Goal: Transaction & Acquisition: Purchase product/service

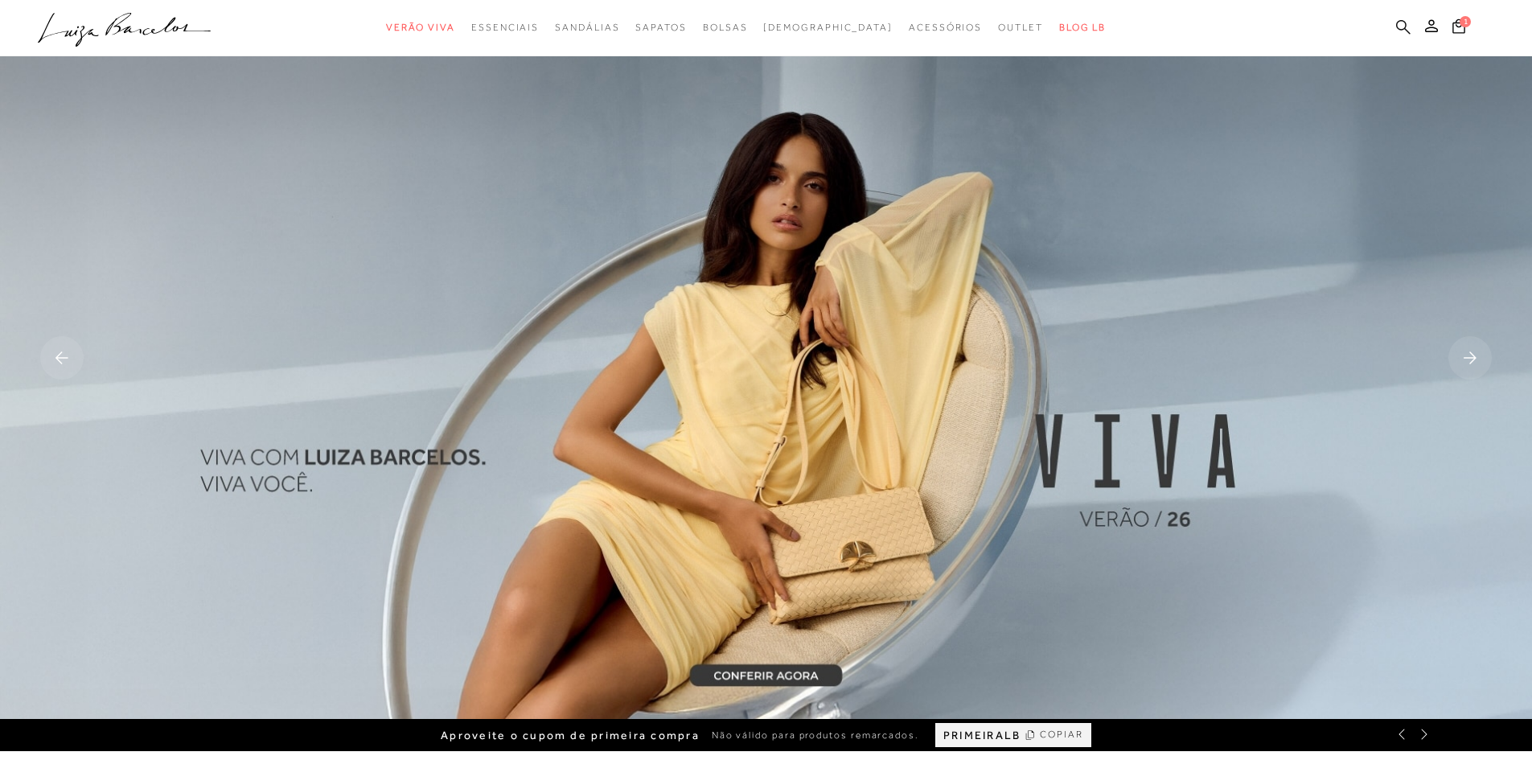
click at [1399, 19] on icon at bounding box center [1403, 26] width 14 height 15
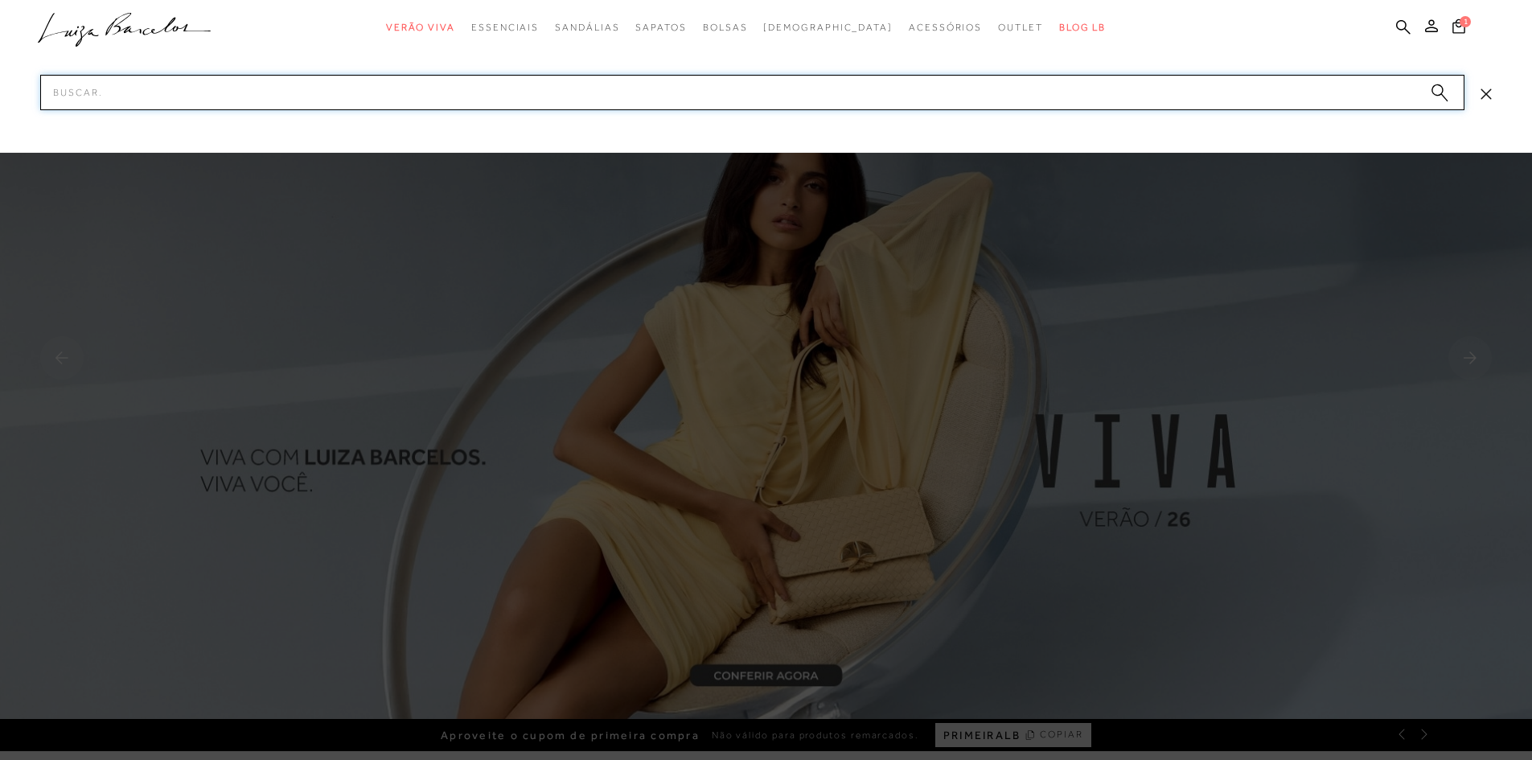
click at [181, 96] on input "Pesquisar" at bounding box center [752, 92] width 1424 height 35
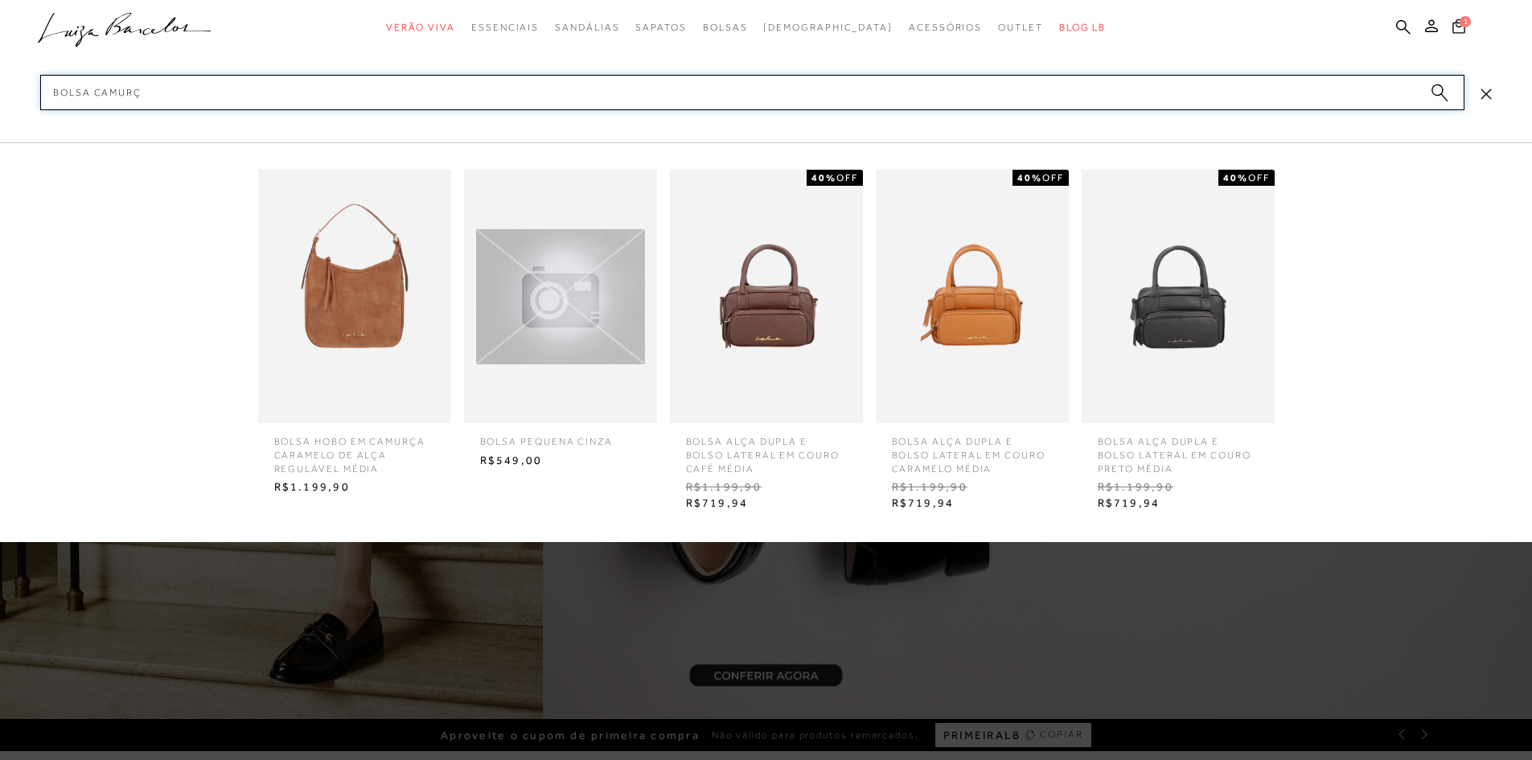
type input "BOLSA CAMURÇA"
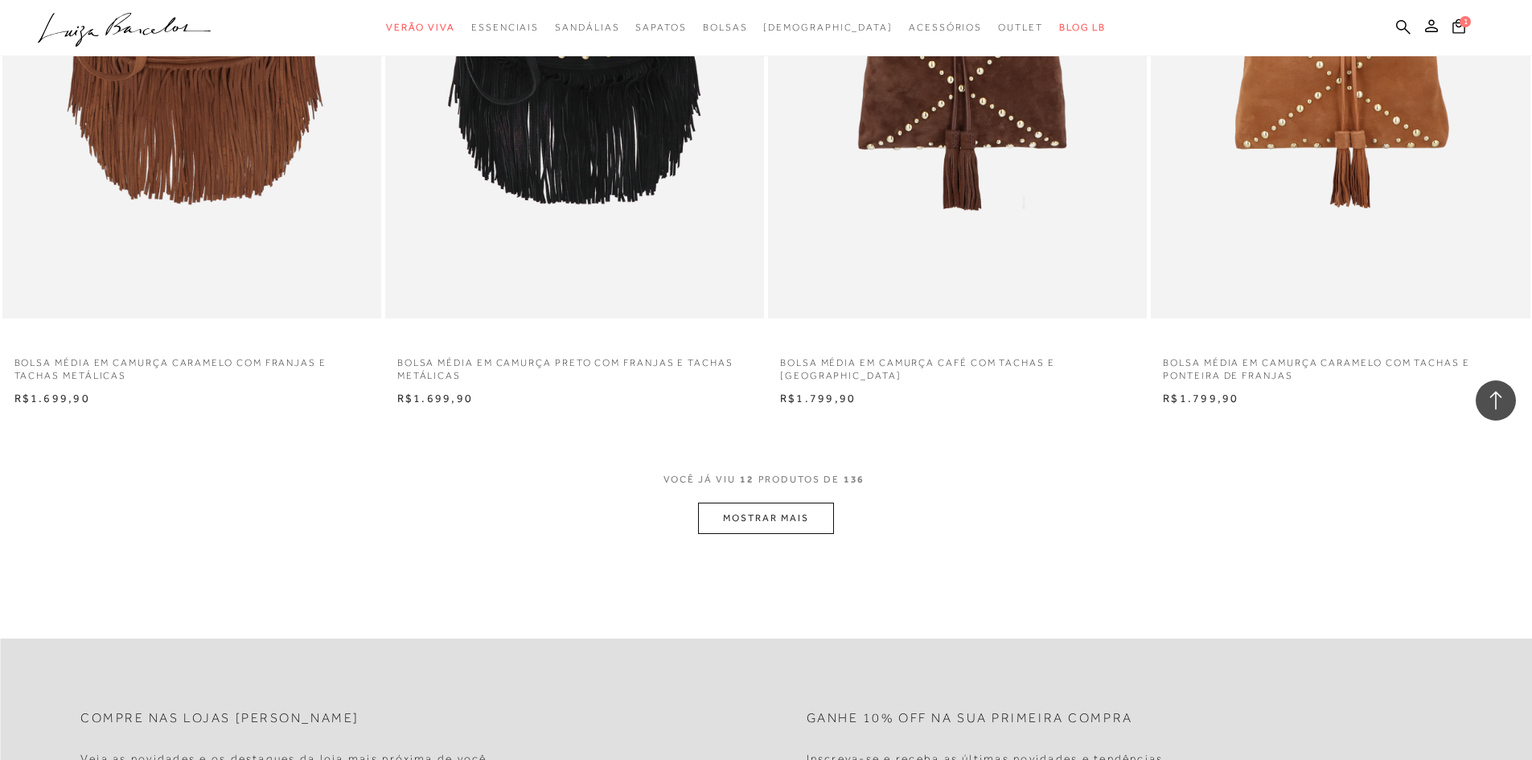
scroll to position [1769, 0]
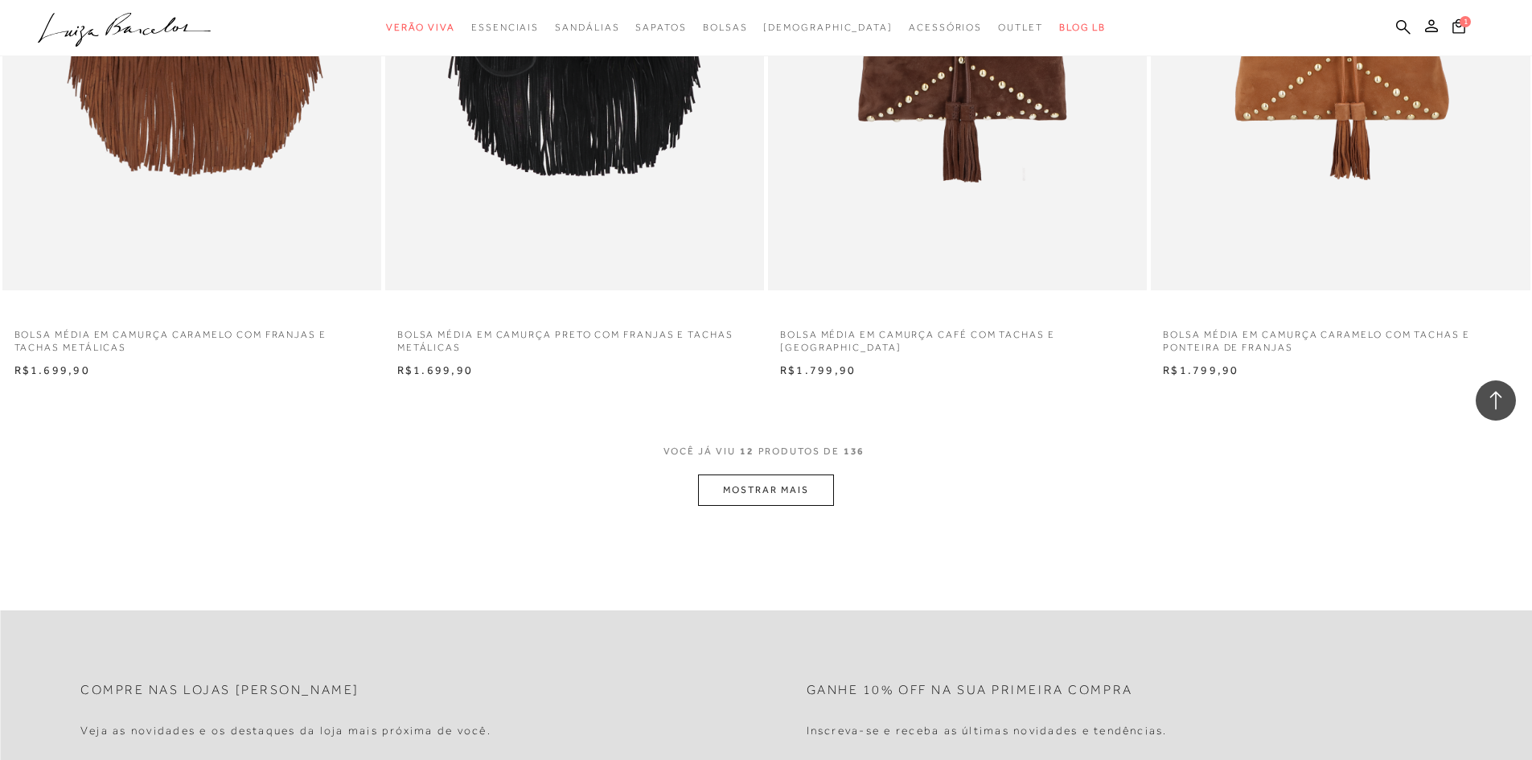
click at [736, 496] on button "MOSTRAR MAIS" at bounding box center [765, 489] width 135 height 31
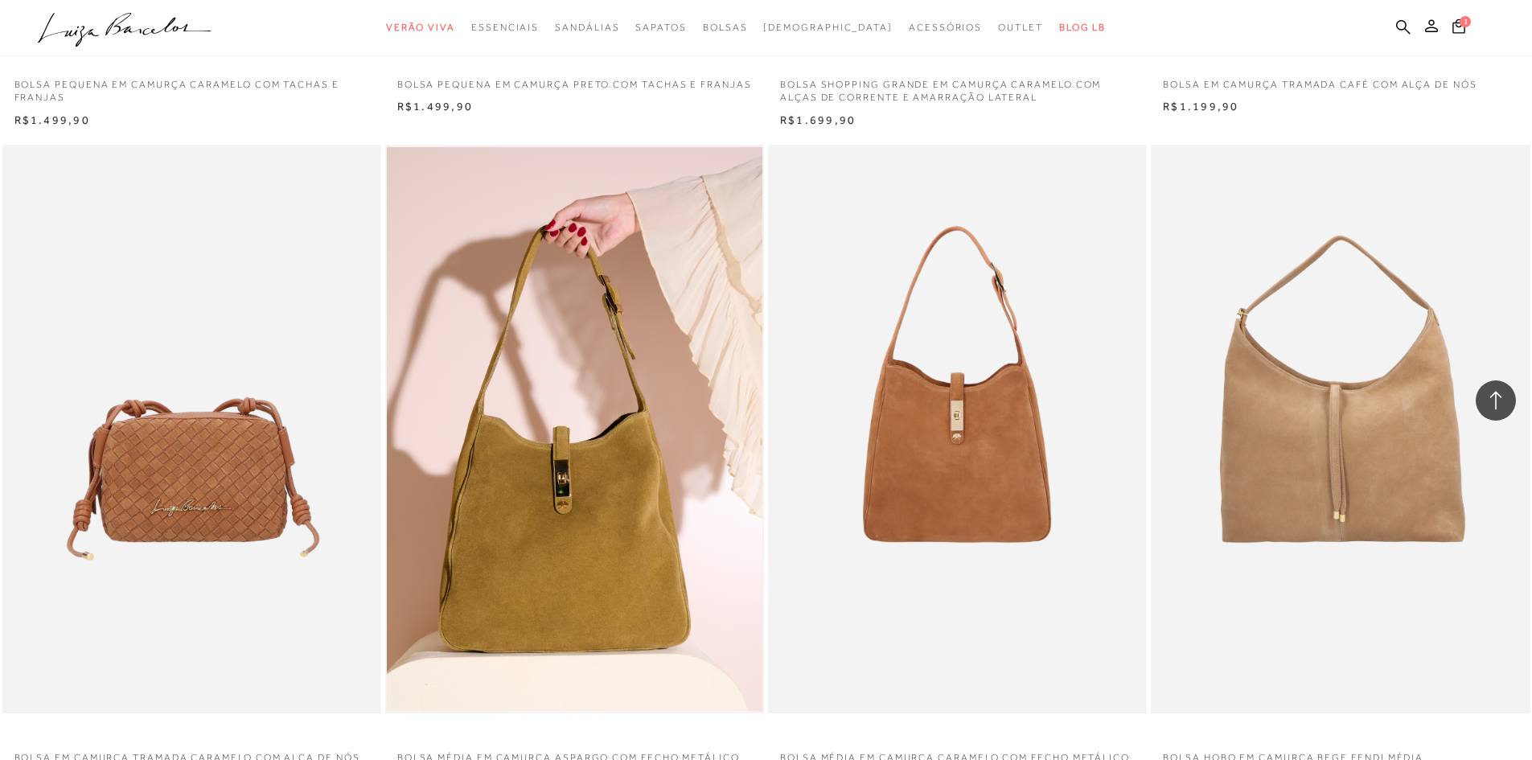
scroll to position [3457, 0]
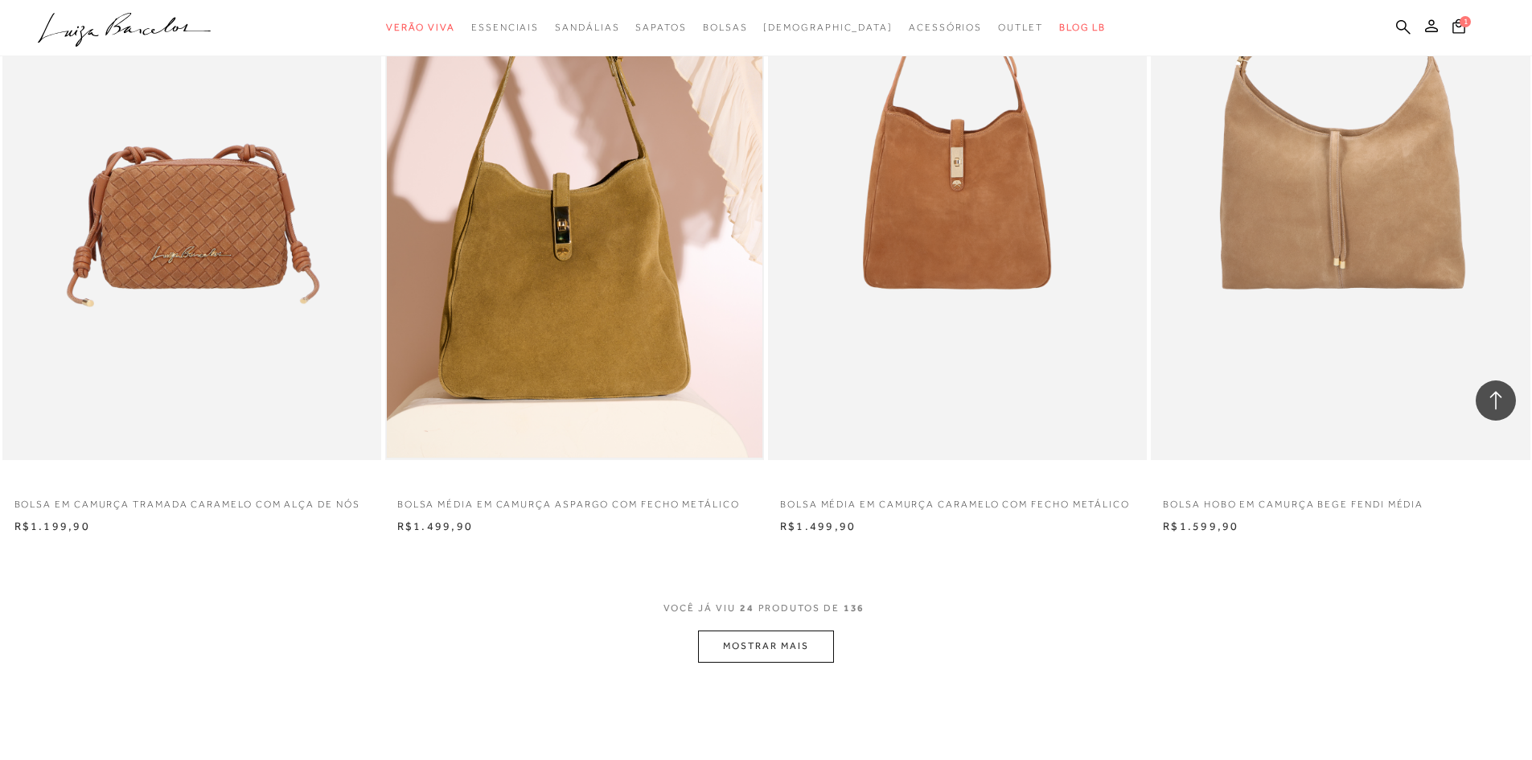
click at [536, 323] on img at bounding box center [574, 176] width 375 height 564
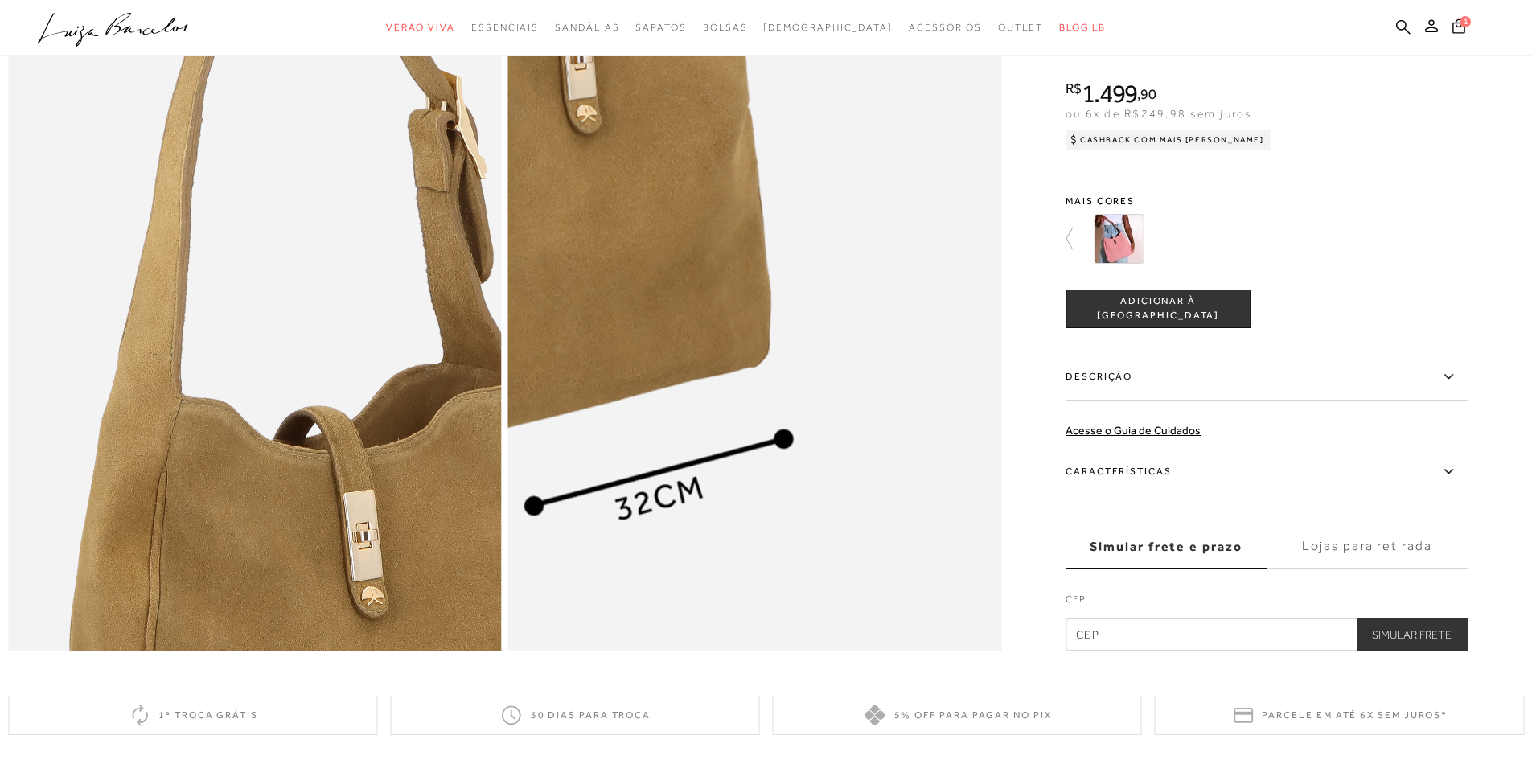
scroll to position [1447, 0]
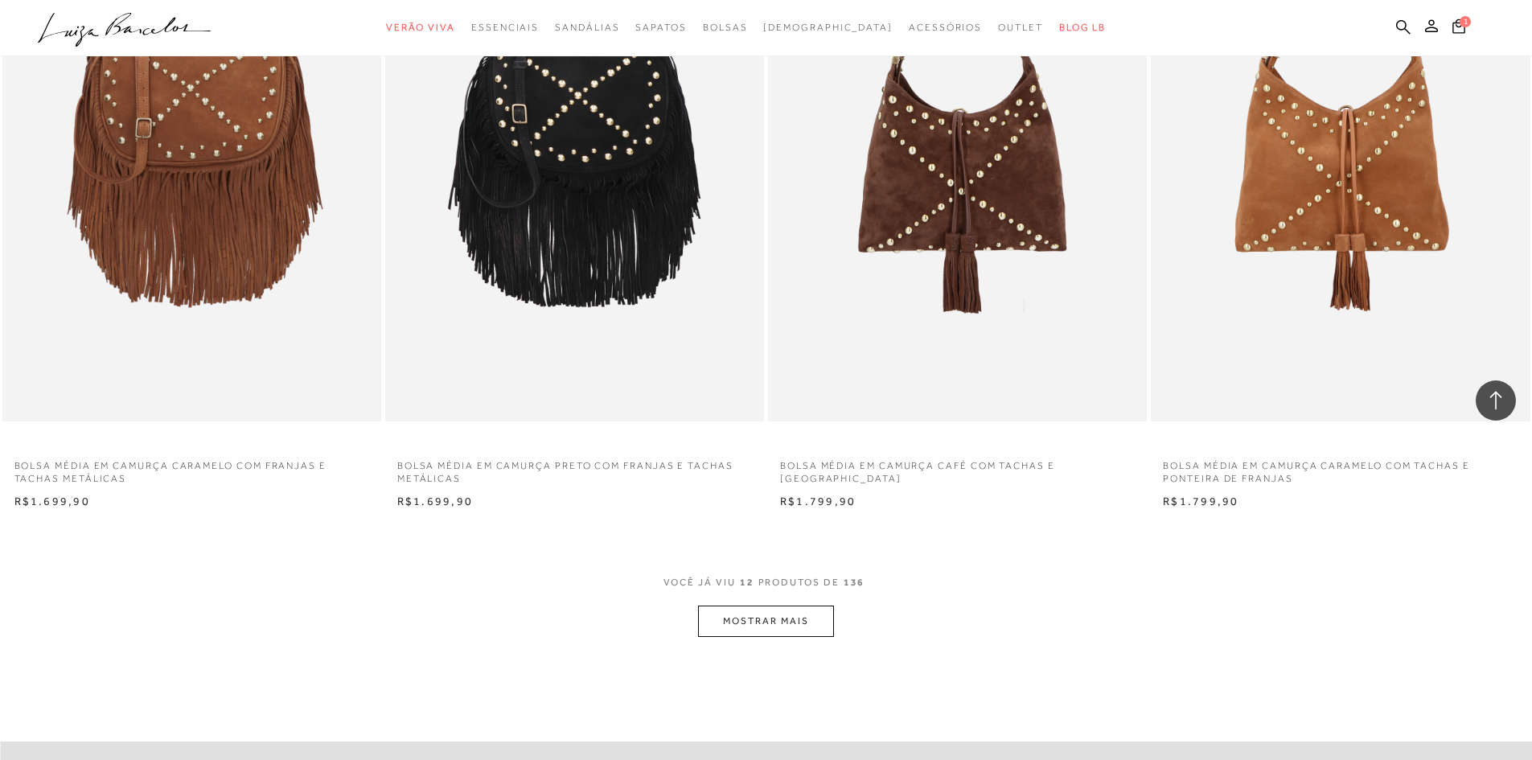
scroll to position [1849, 0]
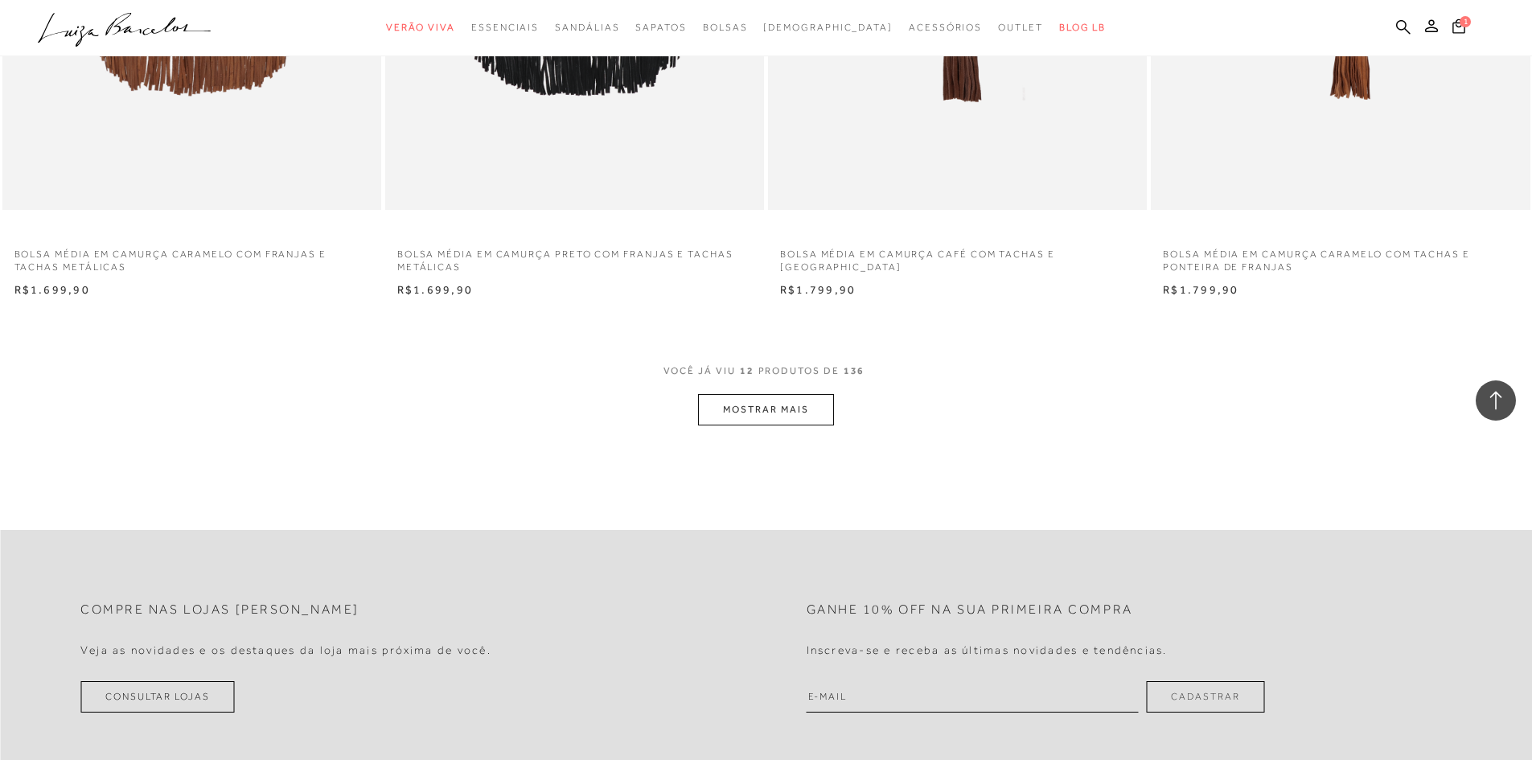
click at [764, 411] on button "MOSTRAR MAIS" at bounding box center [765, 409] width 135 height 31
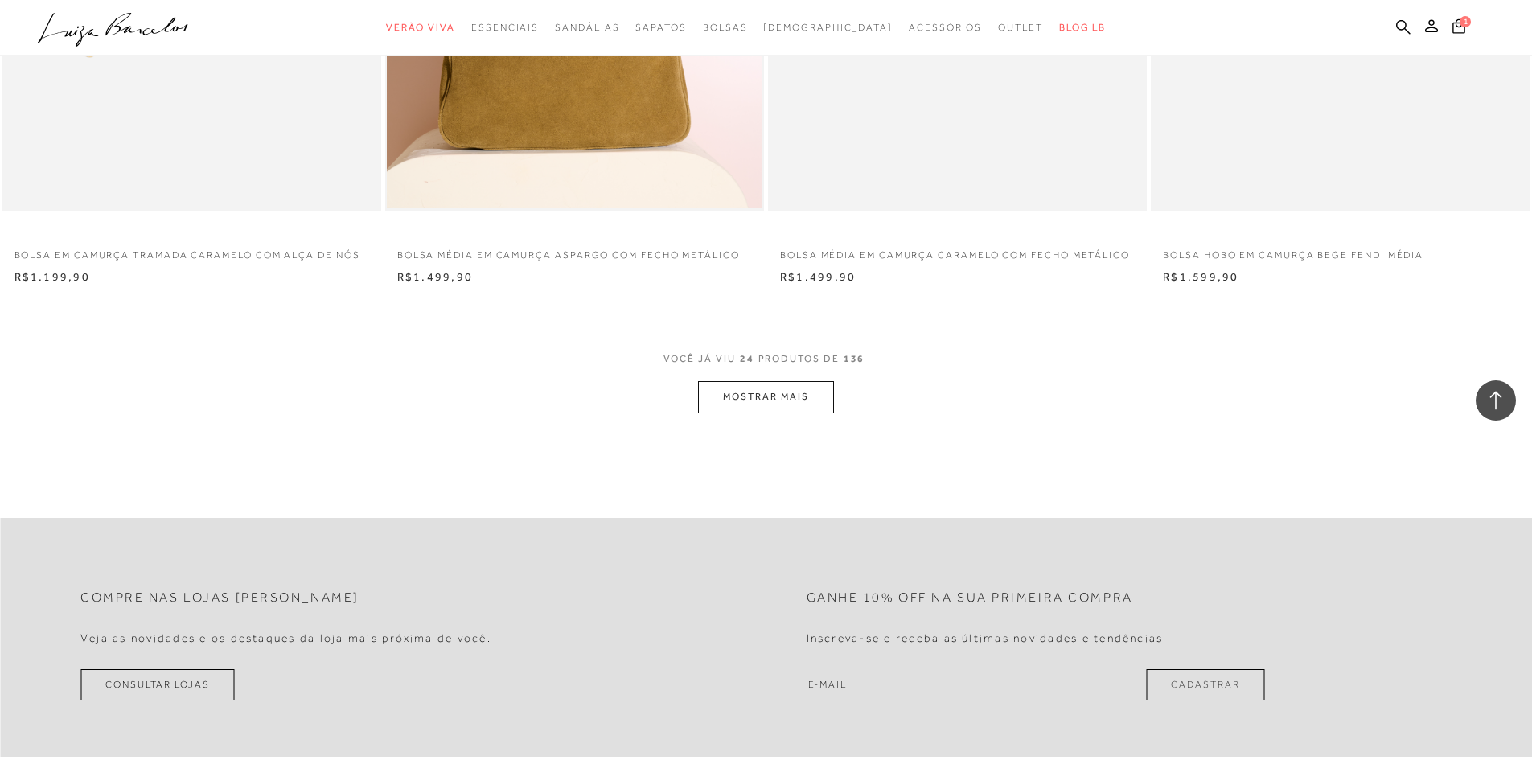
scroll to position [4020, 0]
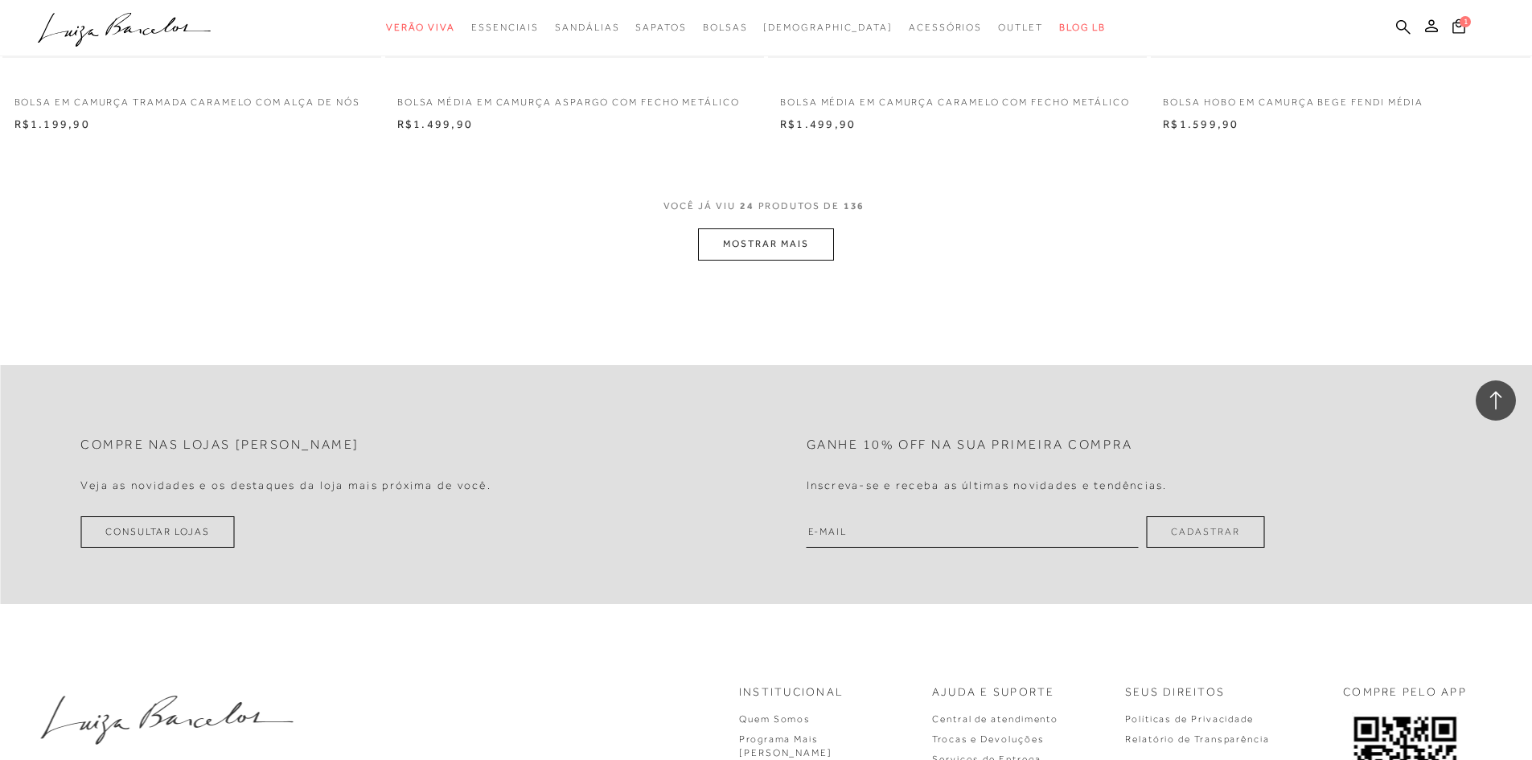
click at [743, 241] on button "MOSTRAR MAIS" at bounding box center [765, 243] width 135 height 31
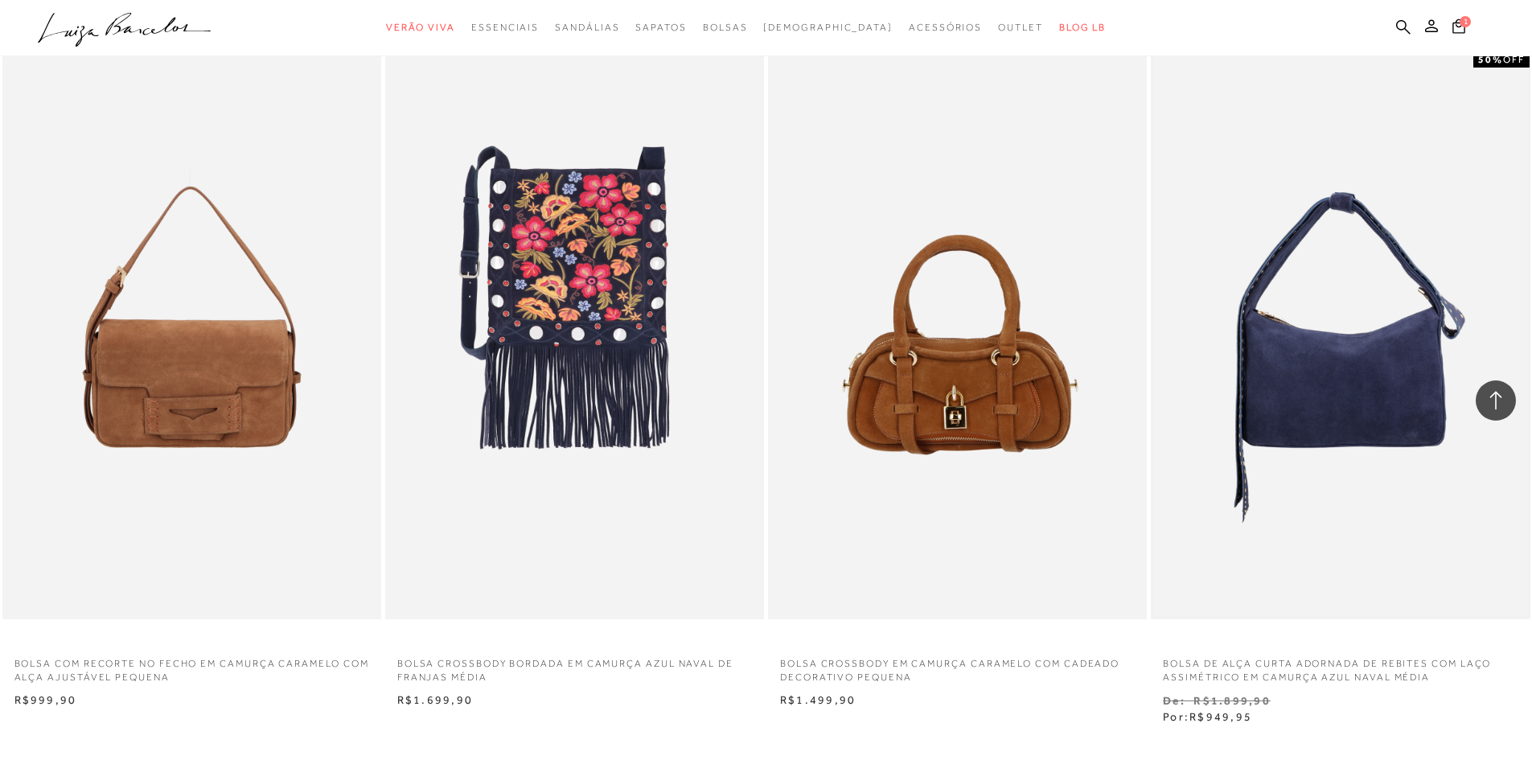
scroll to position [5548, 0]
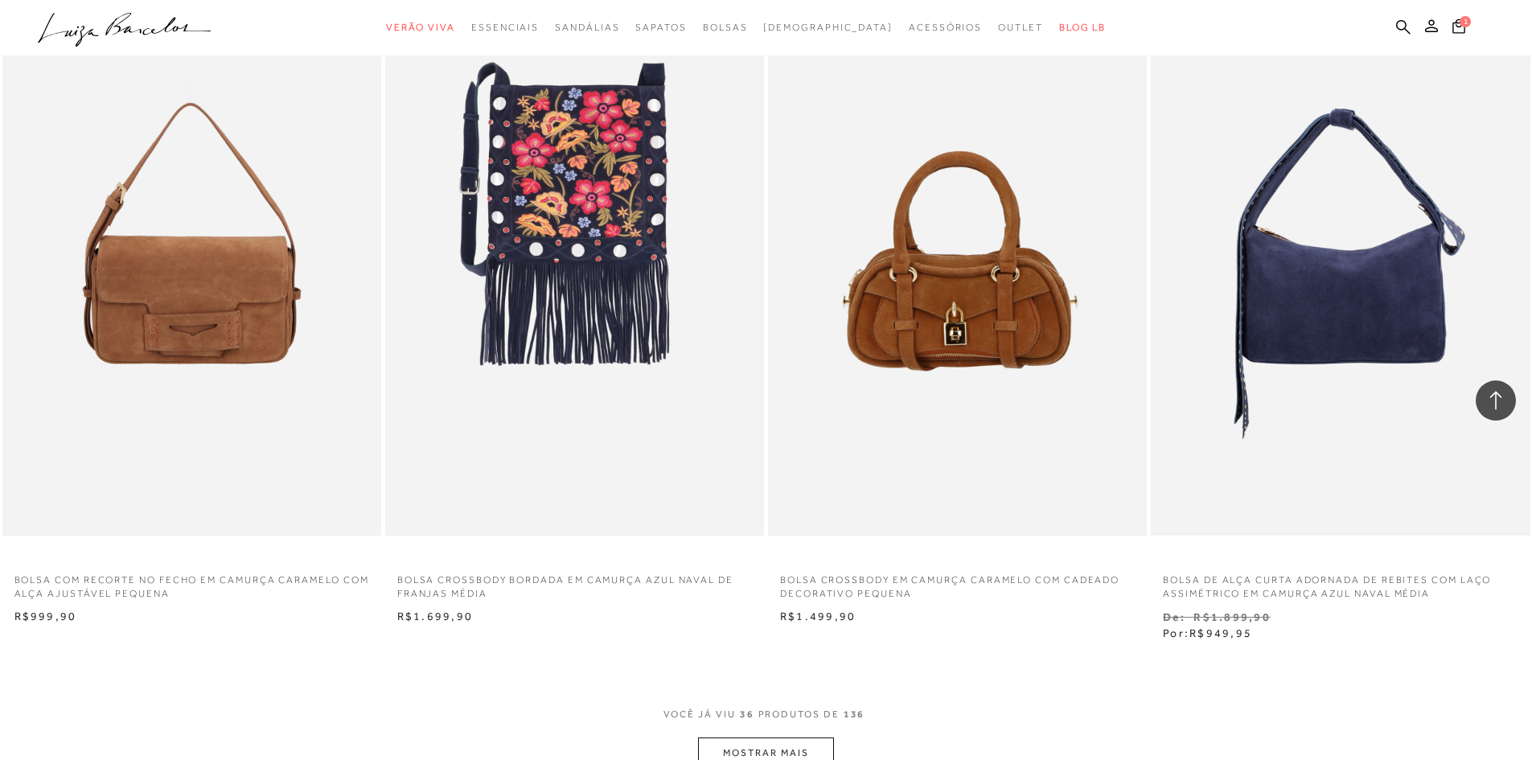
click at [1357, 356] on img at bounding box center [1339, 251] width 375 height 564
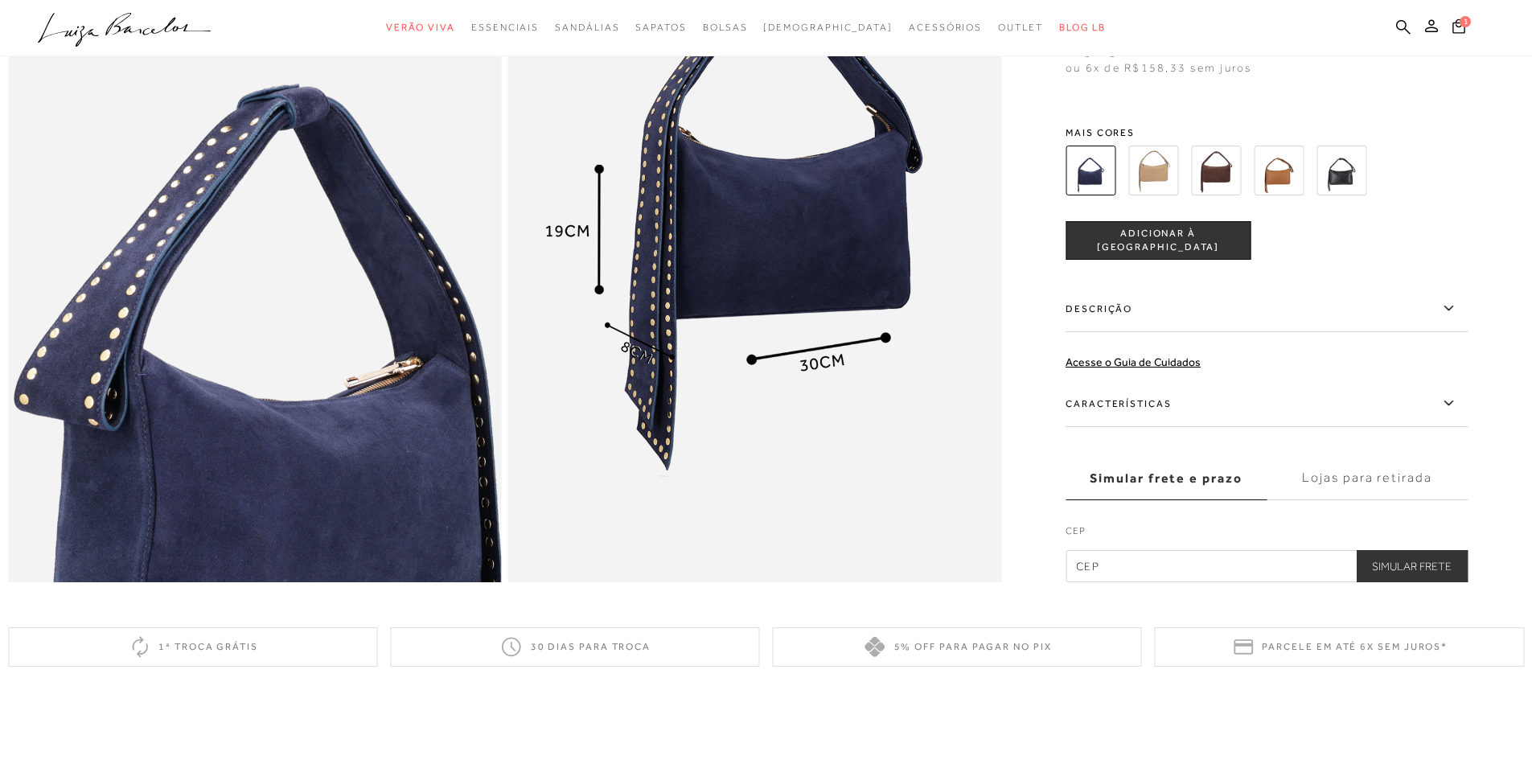
scroll to position [1528, 0]
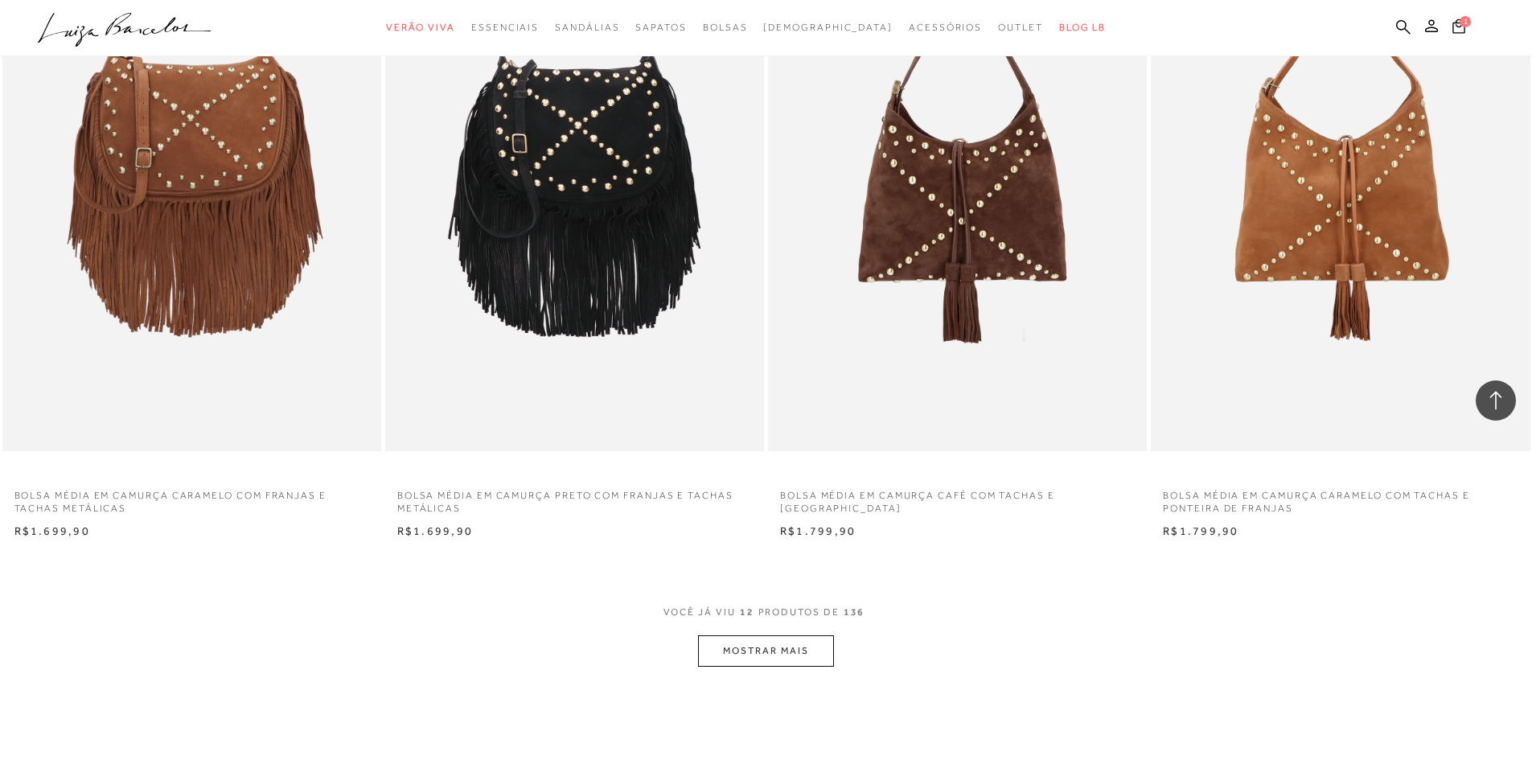
scroll to position [1930, 0]
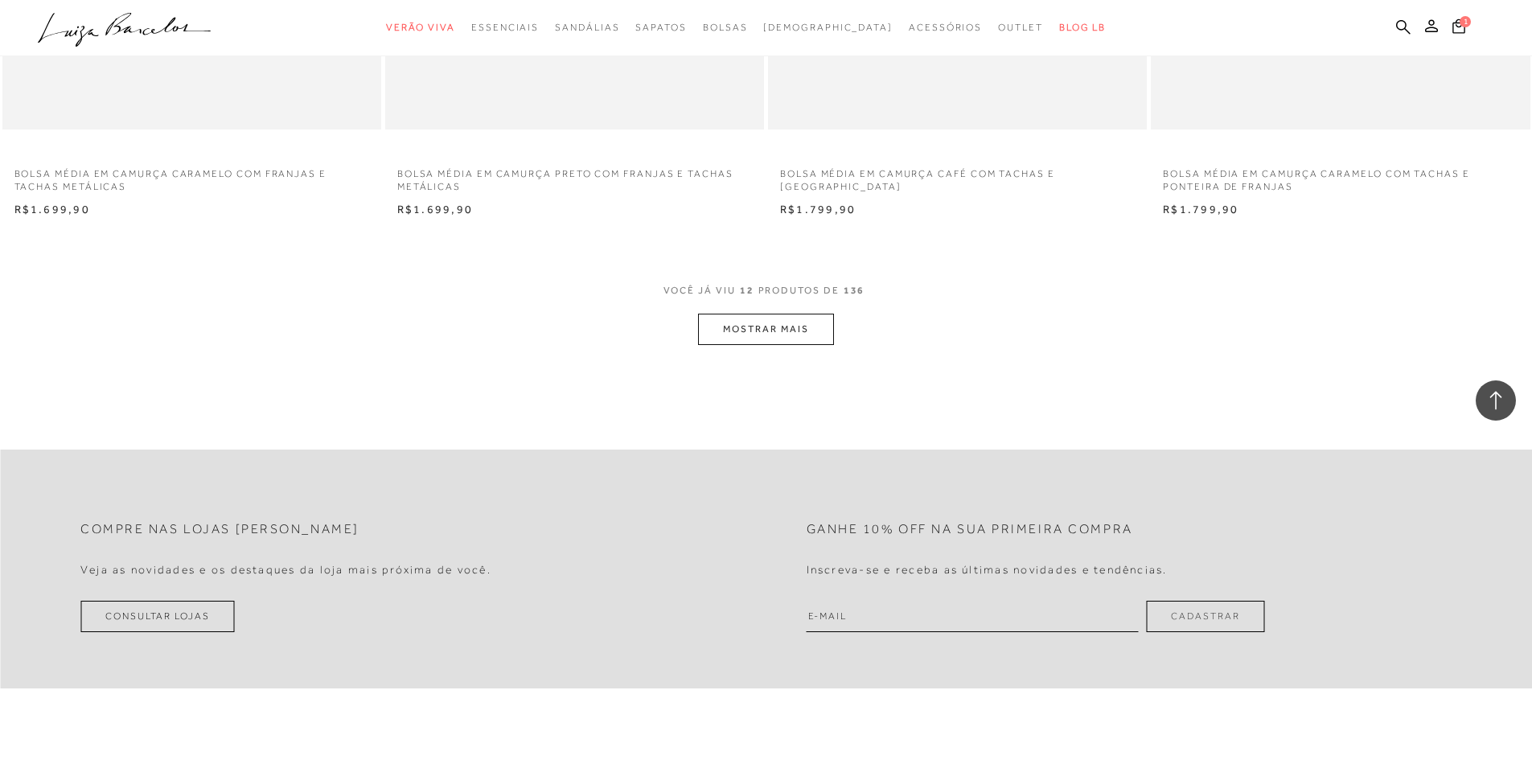
click at [749, 320] on button "MOSTRAR MAIS" at bounding box center [765, 329] width 135 height 31
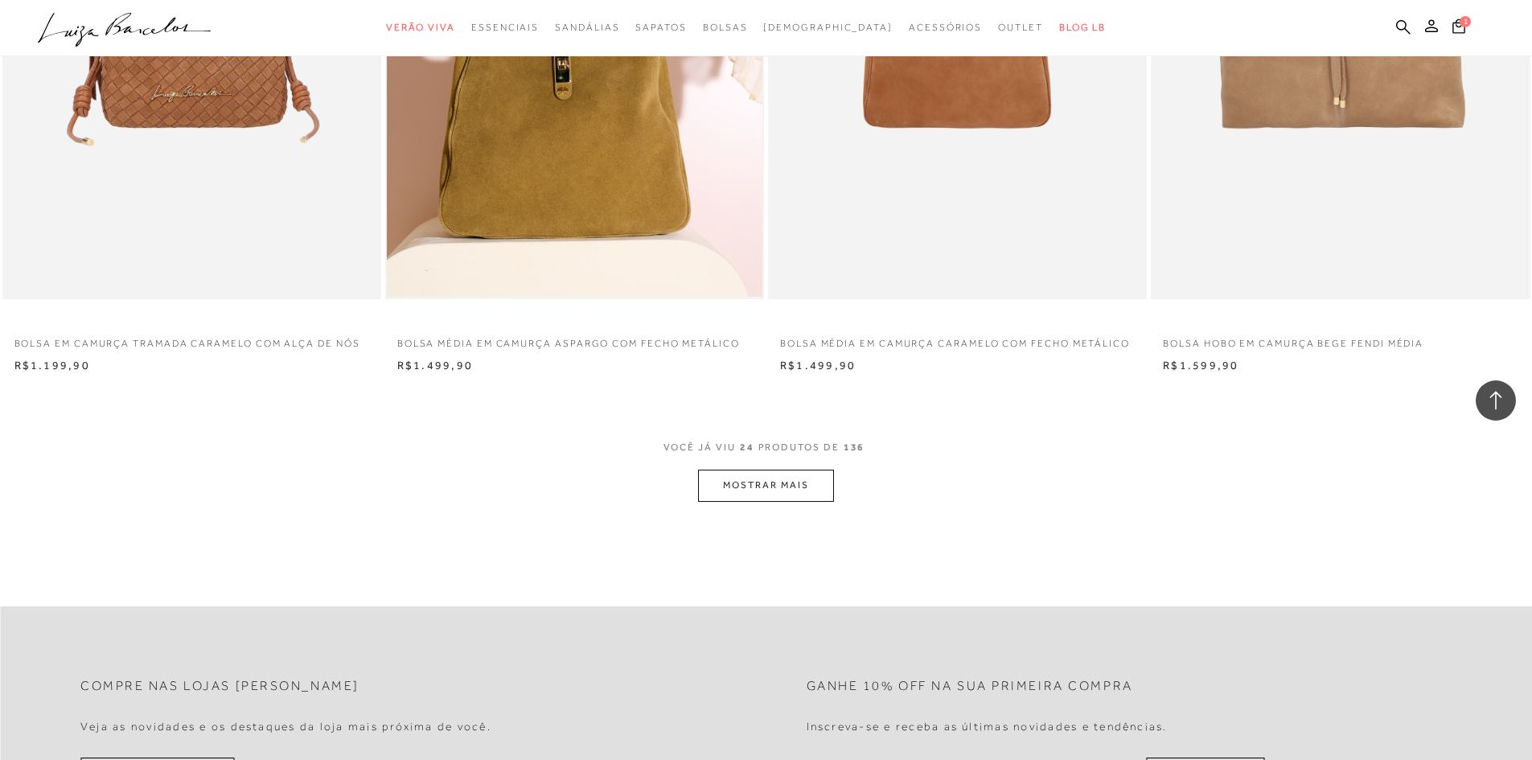
scroll to position [4181, 0]
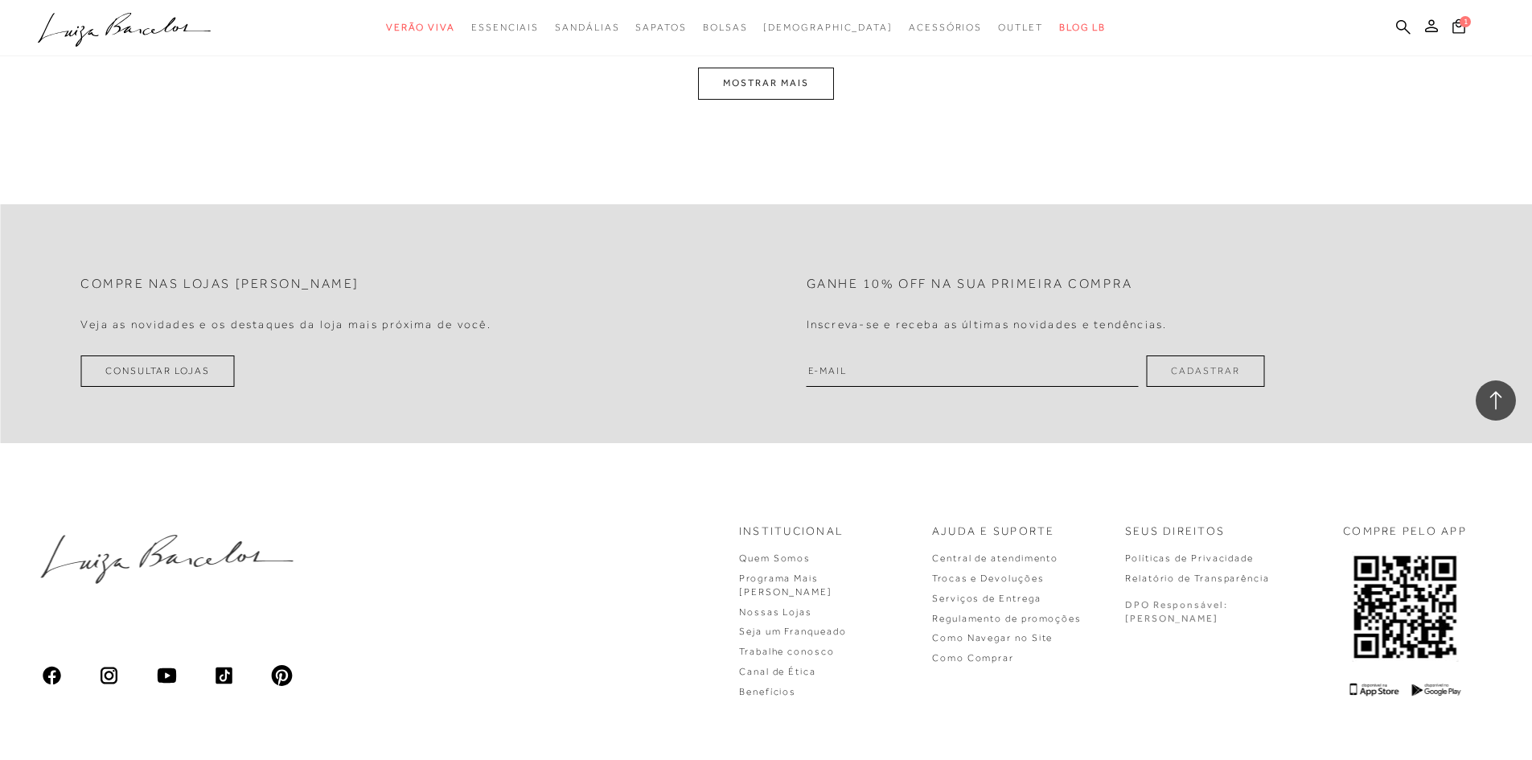
click at [728, 84] on button "MOSTRAR MAIS" at bounding box center [765, 83] width 135 height 31
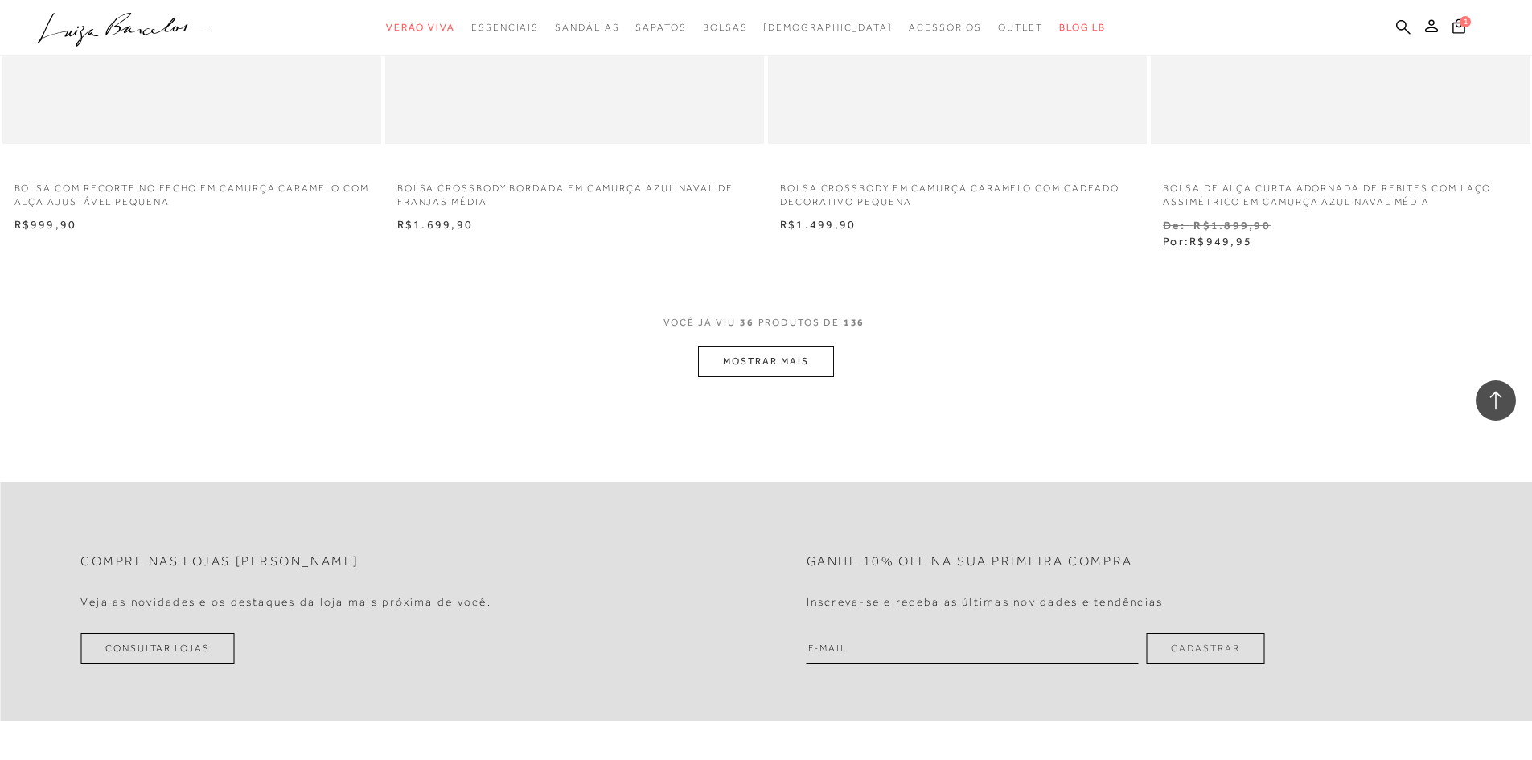
scroll to position [5895, 0]
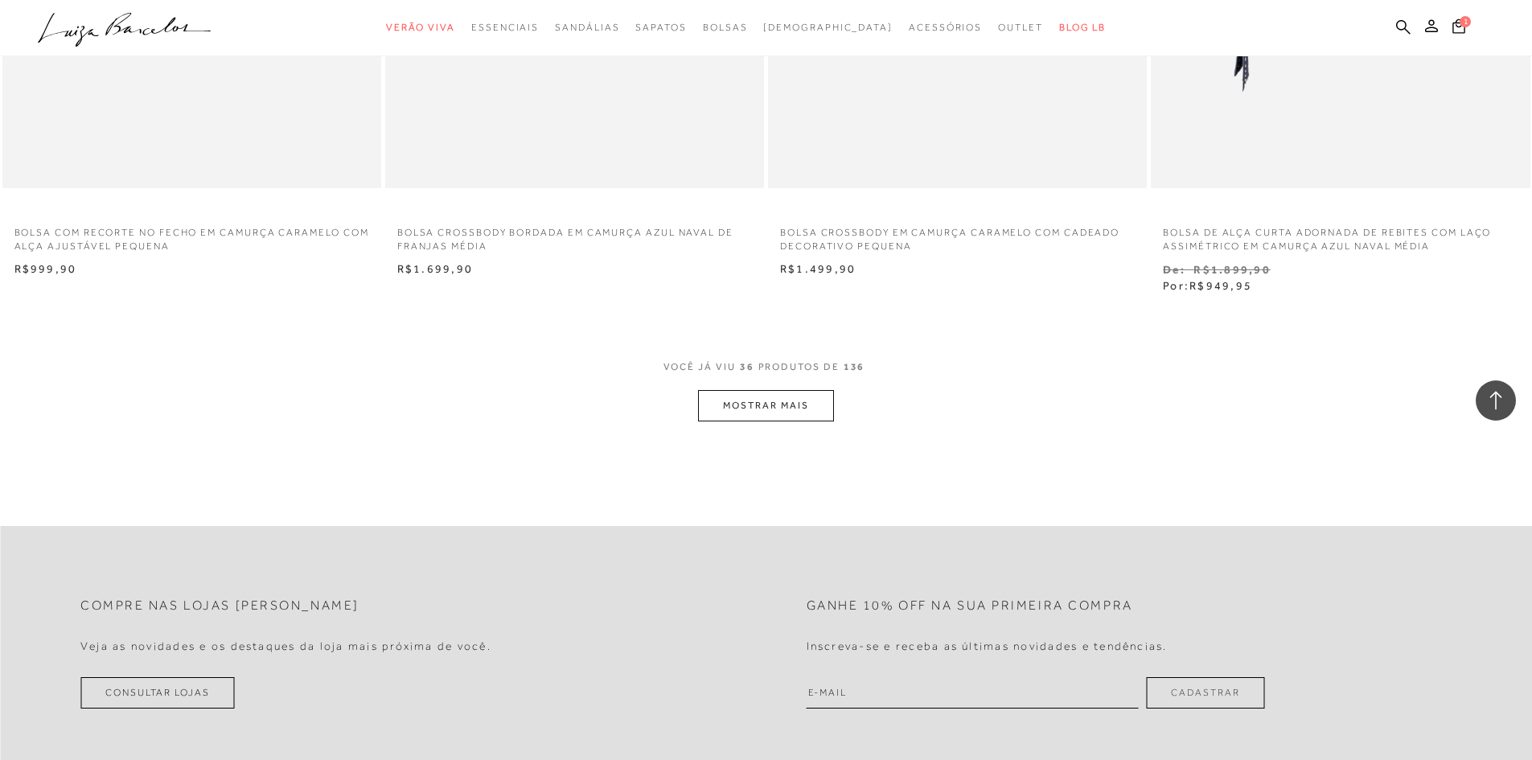
click at [787, 405] on button "MOSTRAR MAIS" at bounding box center [765, 405] width 135 height 31
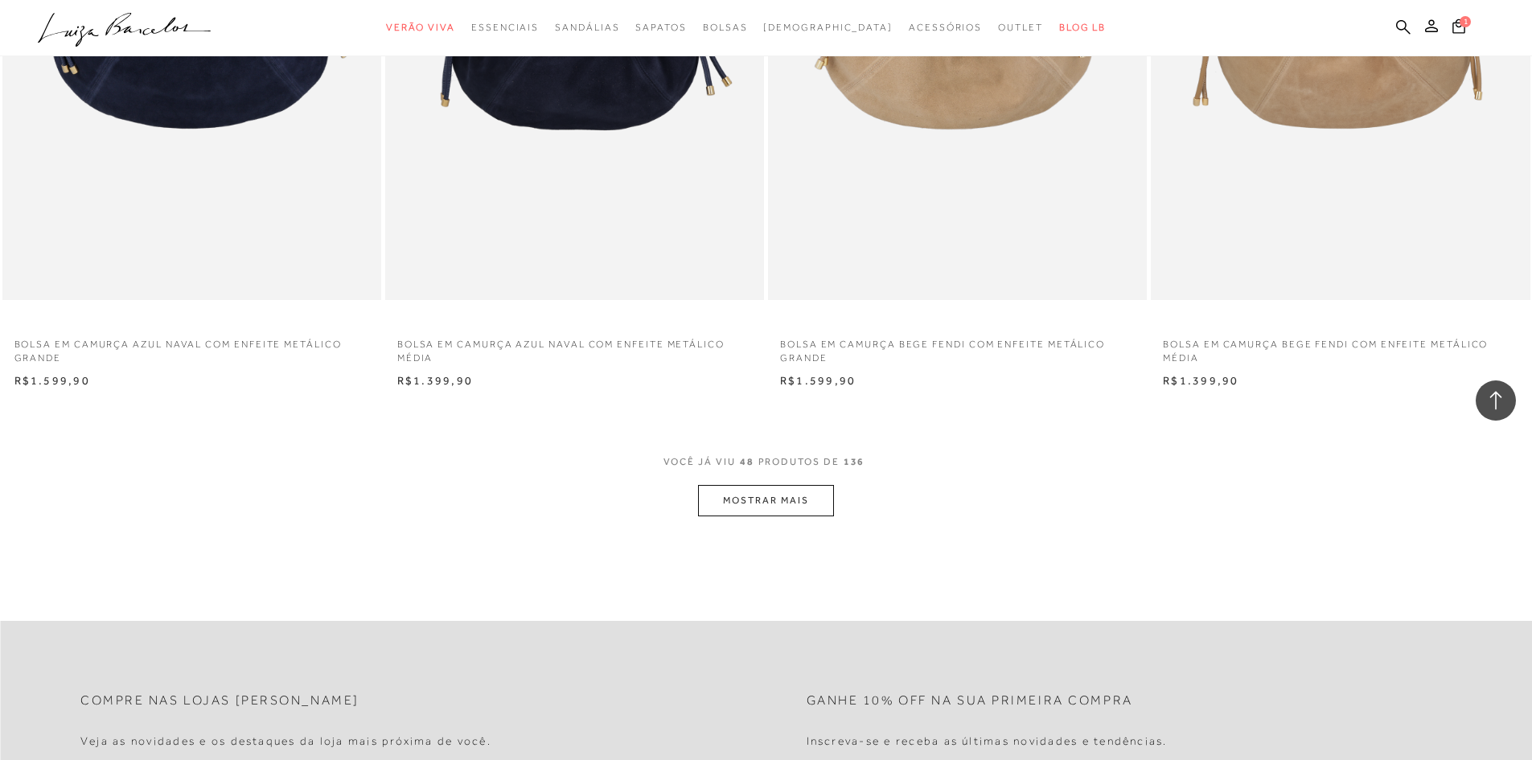
scroll to position [7905, 0]
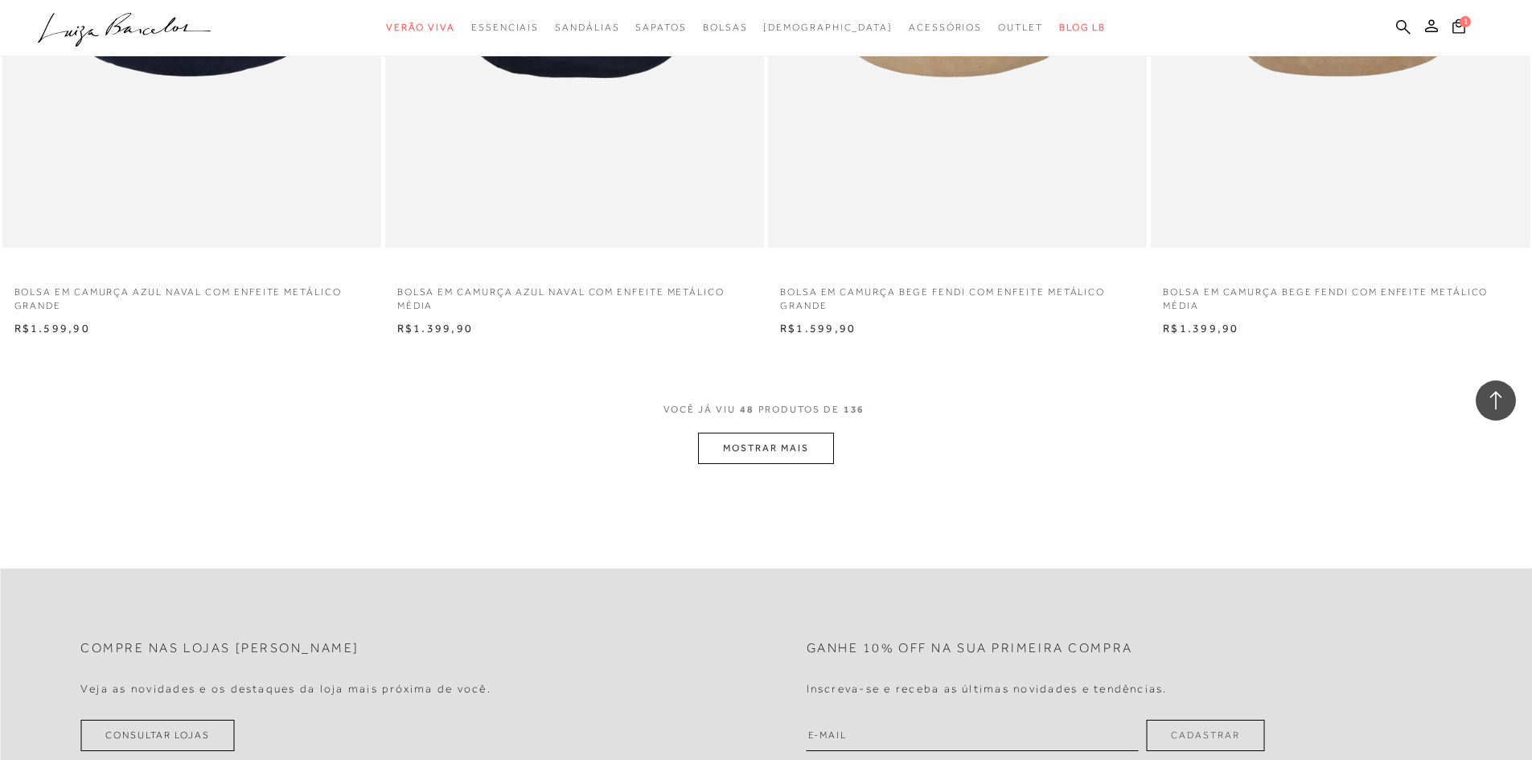
click at [774, 448] on button "MOSTRAR MAIS" at bounding box center [765, 448] width 135 height 31
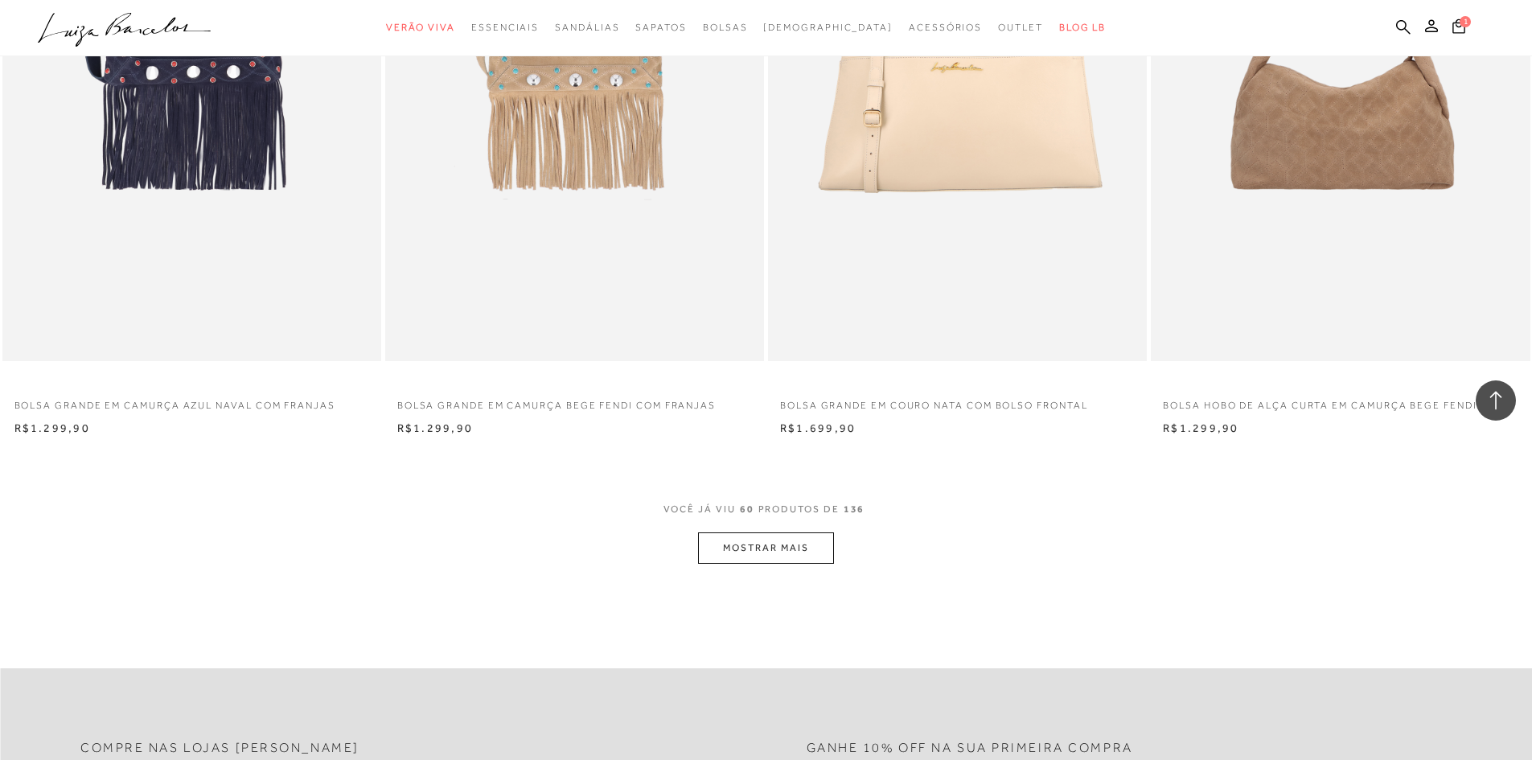
scroll to position [9915, 0]
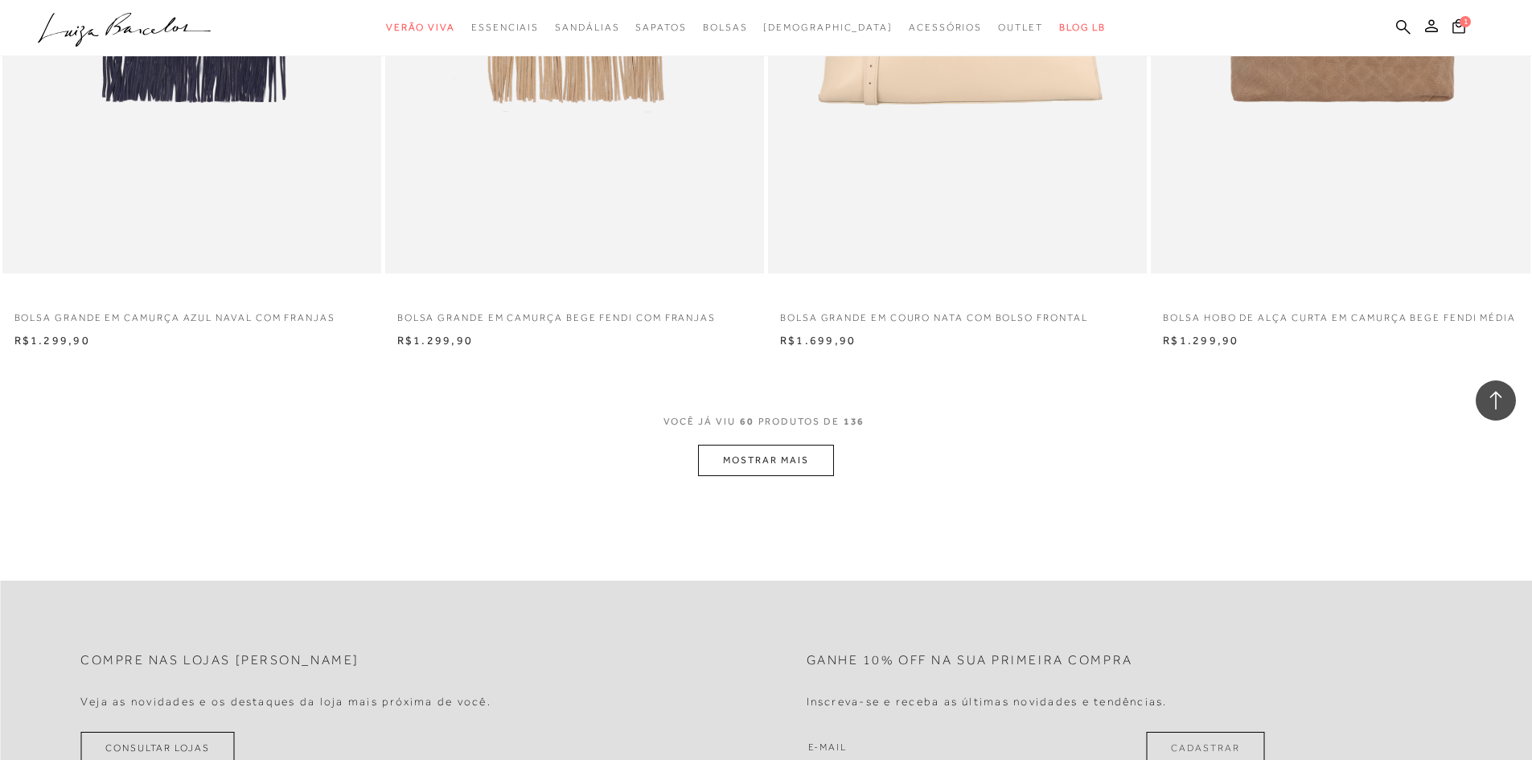
click at [783, 469] on button "MOSTRAR MAIS" at bounding box center [765, 460] width 135 height 31
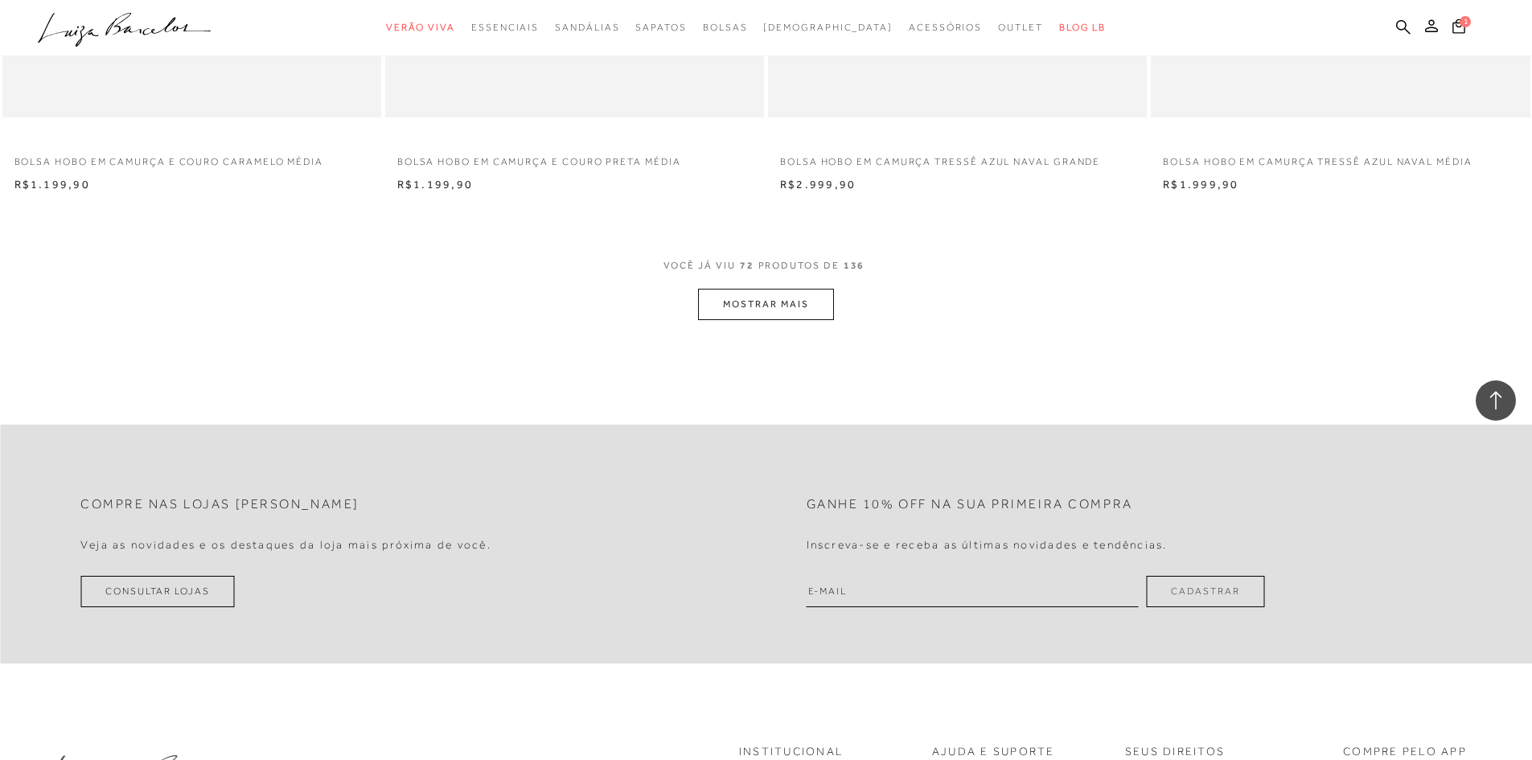
scroll to position [12086, 0]
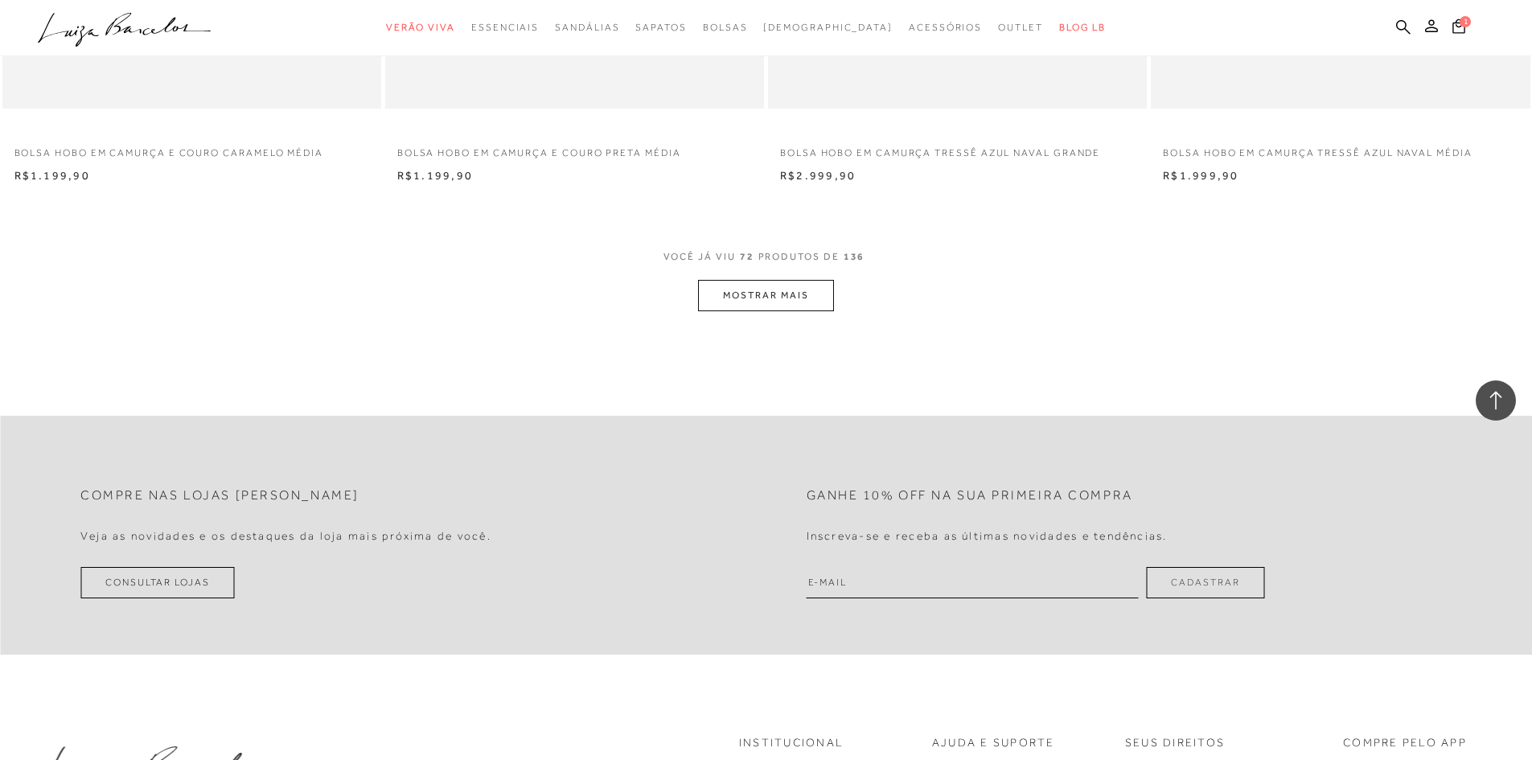
click at [761, 307] on button "MOSTRAR MAIS" at bounding box center [765, 295] width 135 height 31
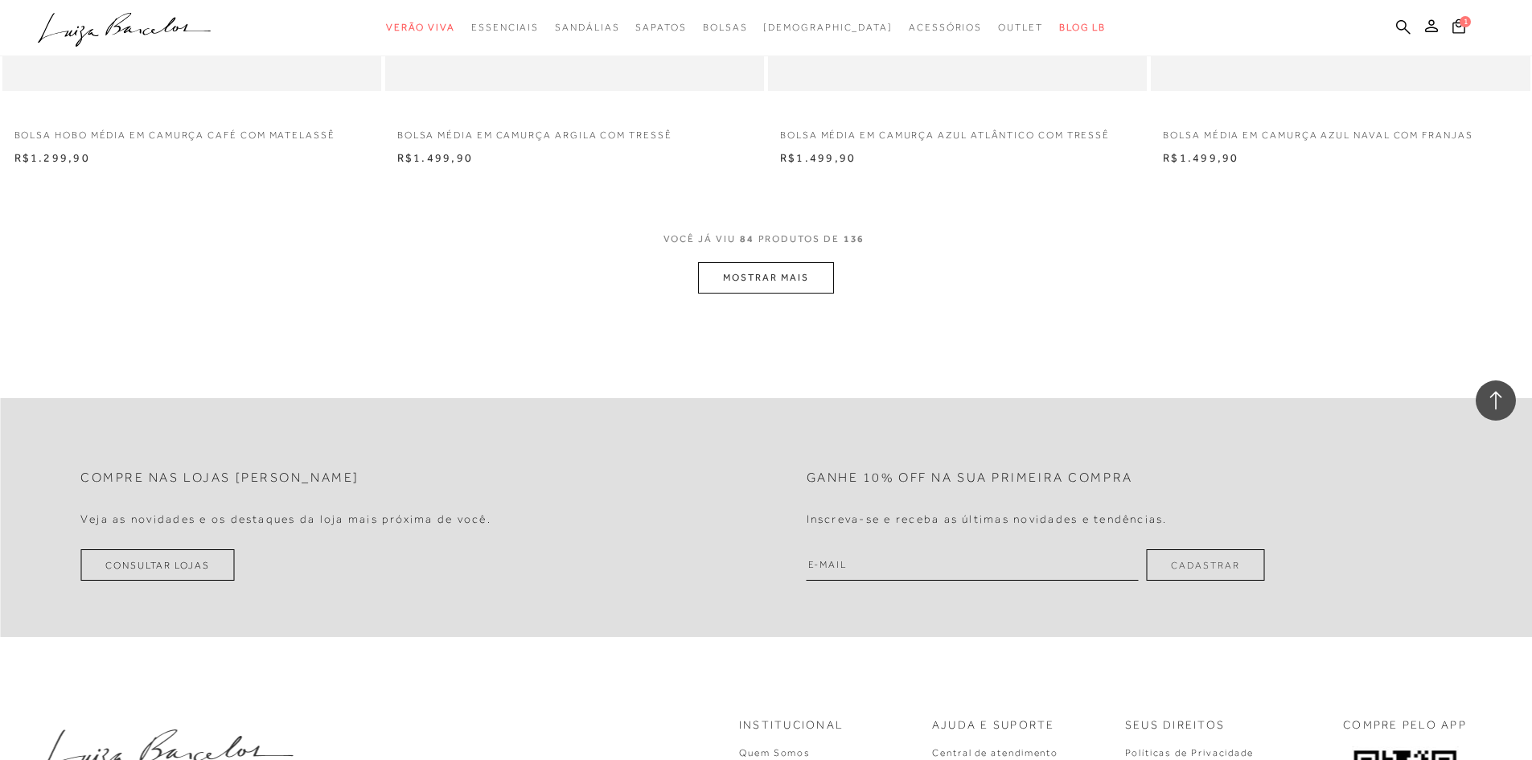
scroll to position [14091, 0]
click at [798, 287] on button "MOSTRAR MAIS" at bounding box center [765, 281] width 135 height 31
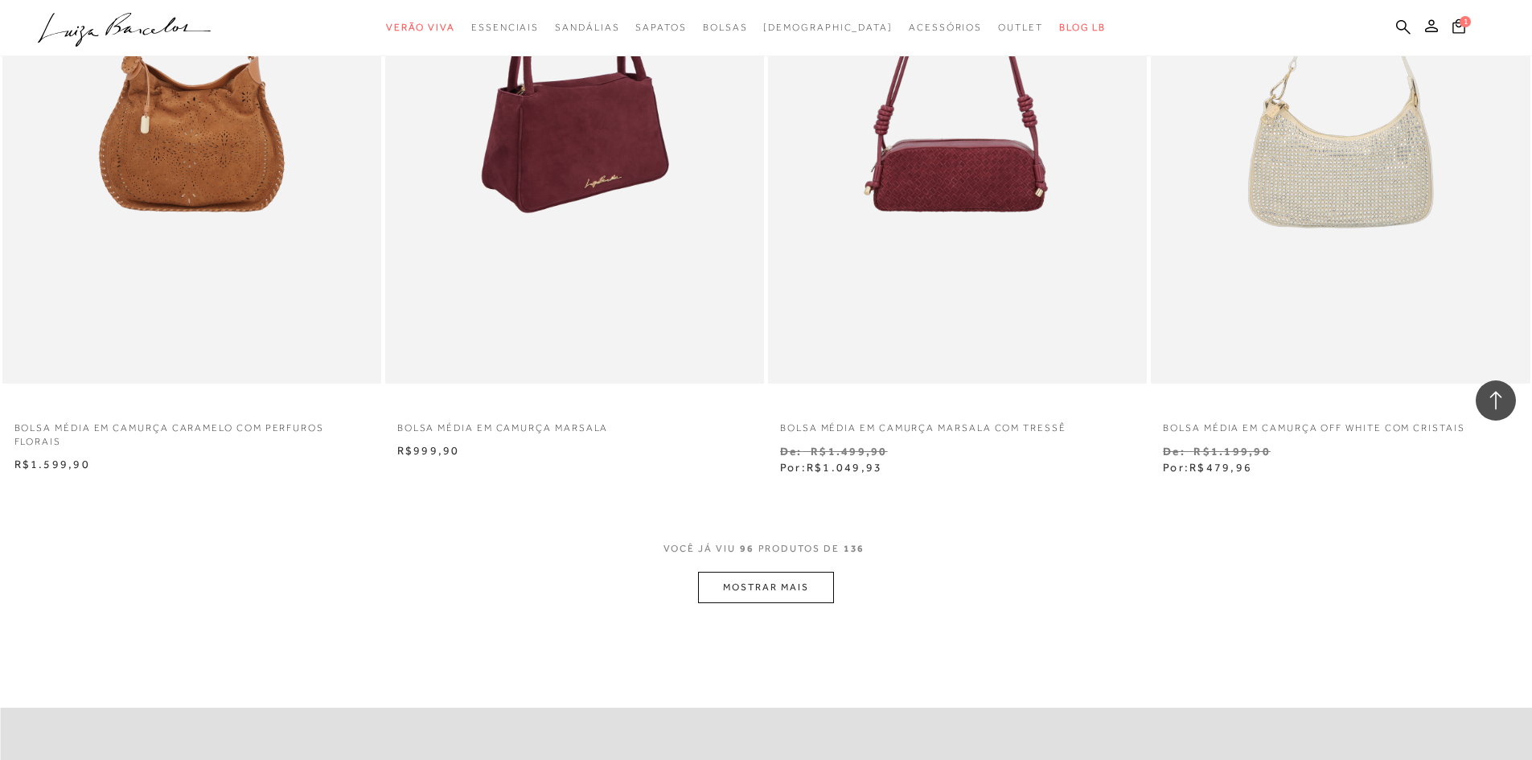
scroll to position [15940, 0]
